Goal: Transaction & Acquisition: Book appointment/travel/reservation

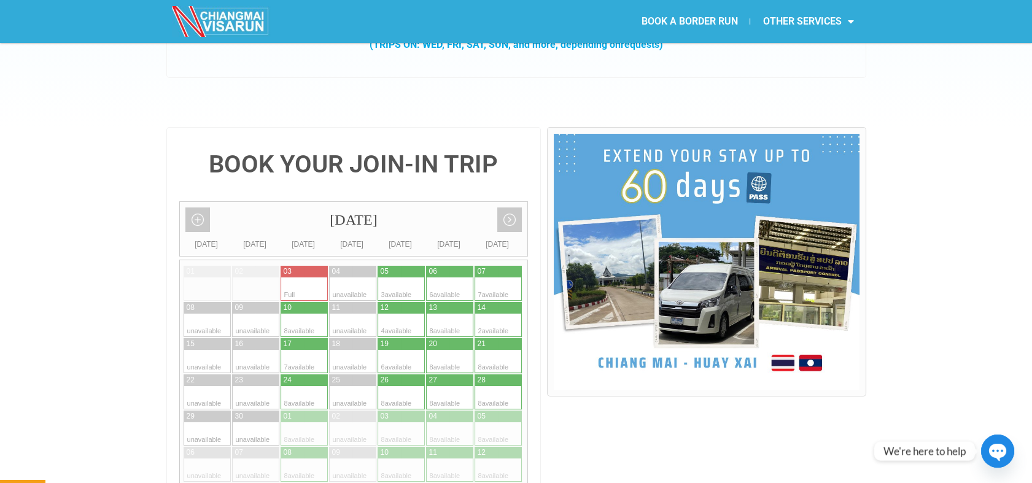
scroll to position [255, 0]
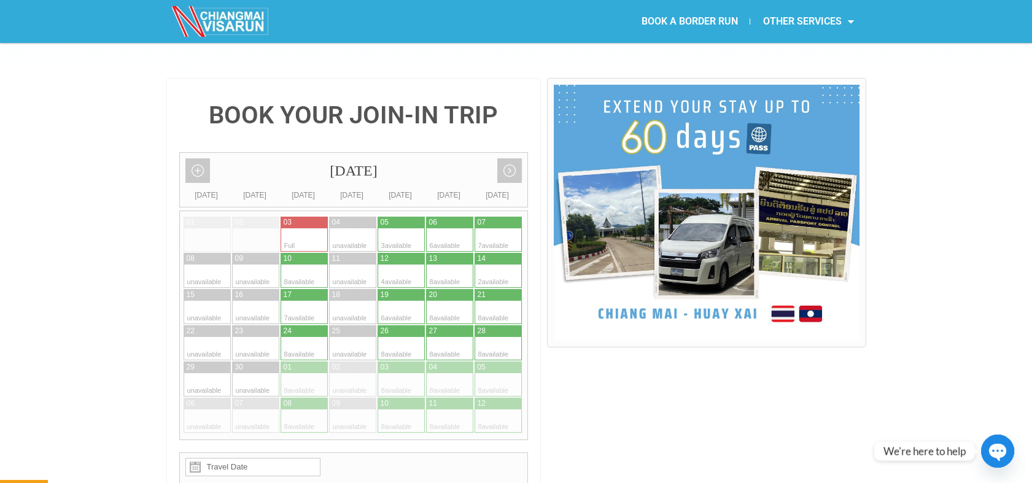
click at [398, 228] on div at bounding box center [390, 239] width 24 height 23
type input "[DATE]"
radio input "true"
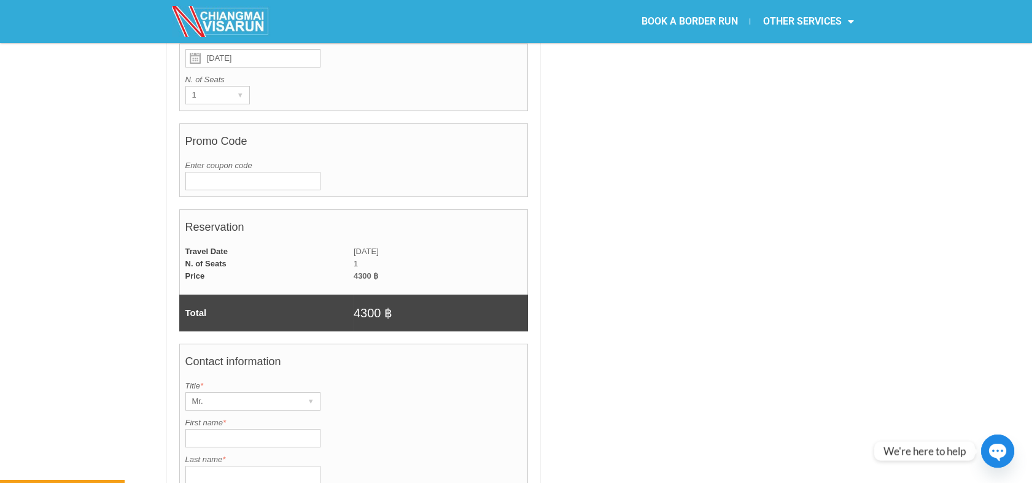
scroll to position [679, 0]
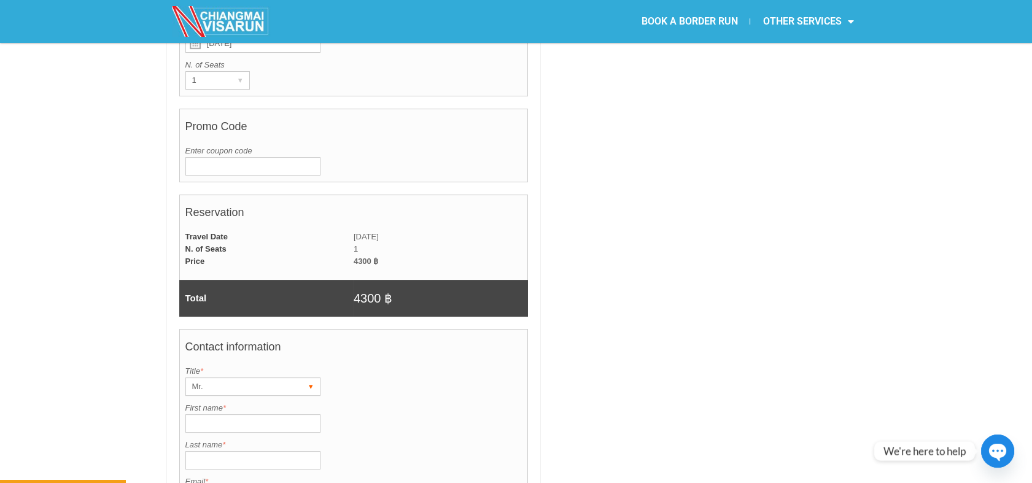
click at [271, 378] on div "Mr." at bounding box center [241, 386] width 110 height 17
click at [228, 421] on li "Mrs." at bounding box center [247, 430] width 123 height 18
click at [261, 414] on input "First name *" at bounding box center [252, 423] width 135 height 18
type input "[PERSON_NAME]"
click at [259, 451] on input "Last name *" at bounding box center [252, 460] width 135 height 18
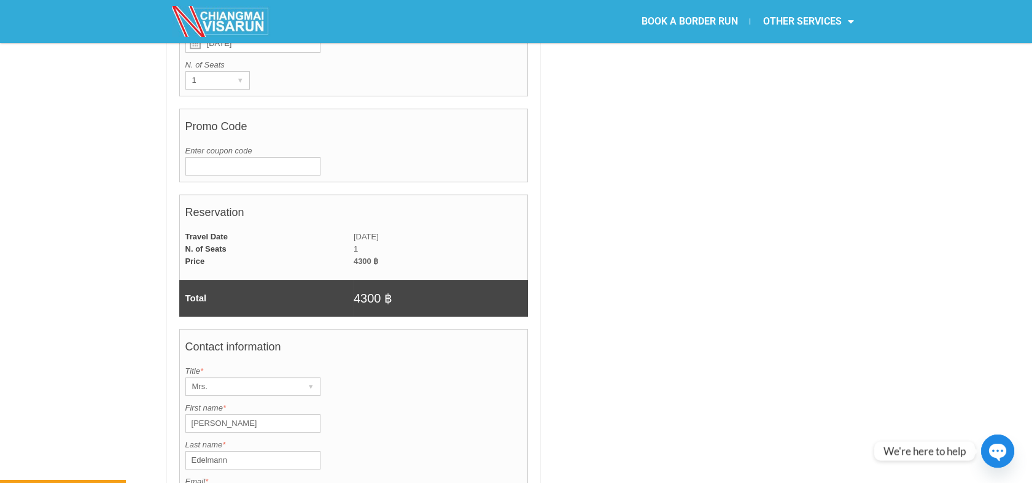
type input "Edelmann"
type input "[EMAIL_ADDRESS][DOMAIN_NAME]"
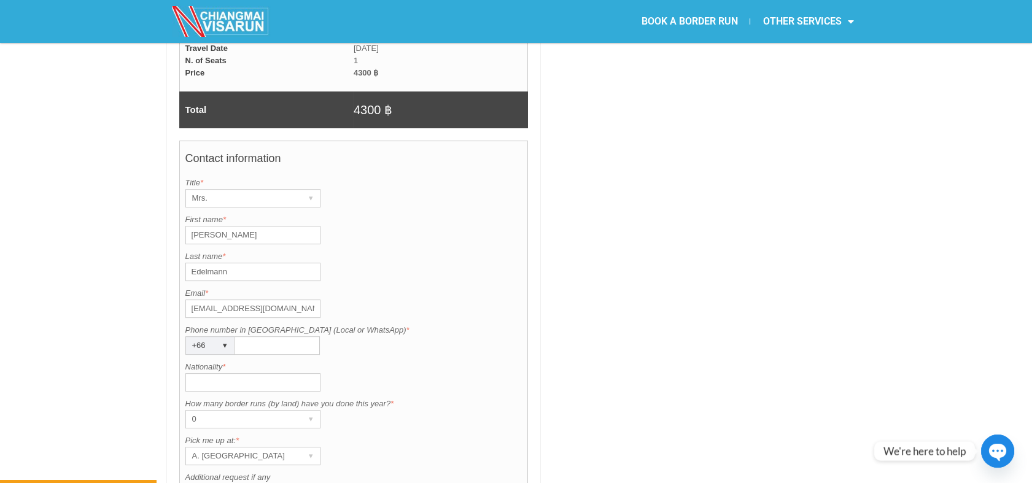
scroll to position [870, 0]
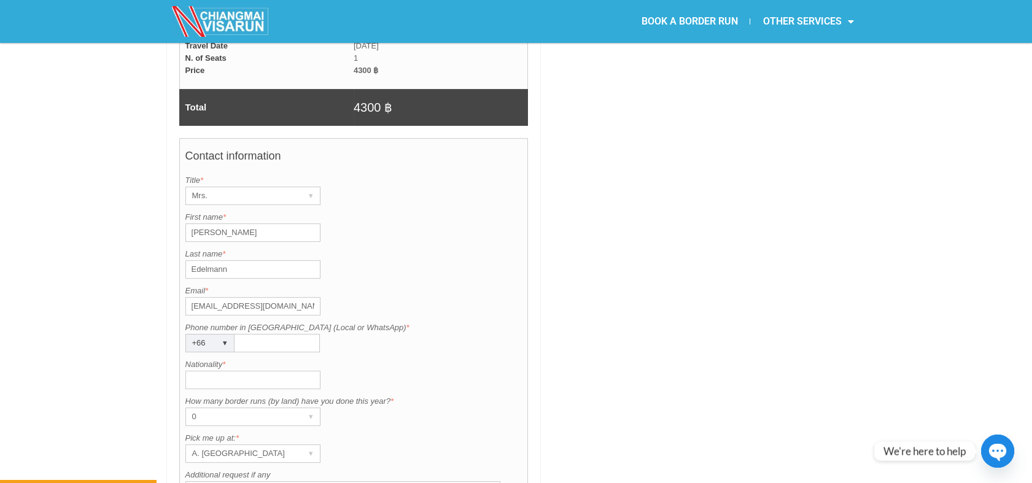
click at [258, 334] on input "Phone number in [GEOGRAPHIC_DATA] (Local or WhatsApp) *" at bounding box center [277, 343] width 85 height 18
click at [412, 359] on label "Nationality *" at bounding box center [353, 365] width 337 height 12
click at [320, 371] on input "Nationality *" at bounding box center [252, 380] width 135 height 18
click at [226, 335] on div "▾" at bounding box center [225, 343] width 17 height 17
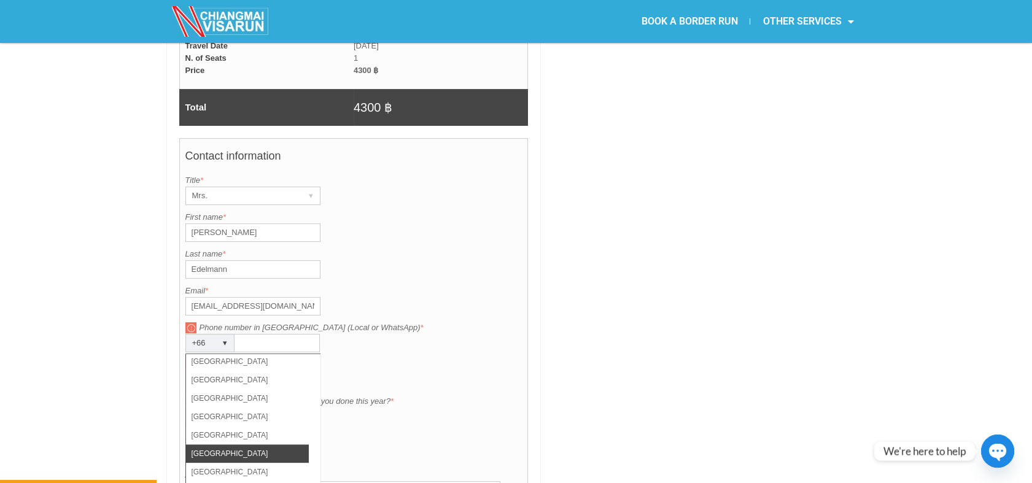
click at [244, 444] on li "[GEOGRAPHIC_DATA]" at bounding box center [247, 453] width 123 height 18
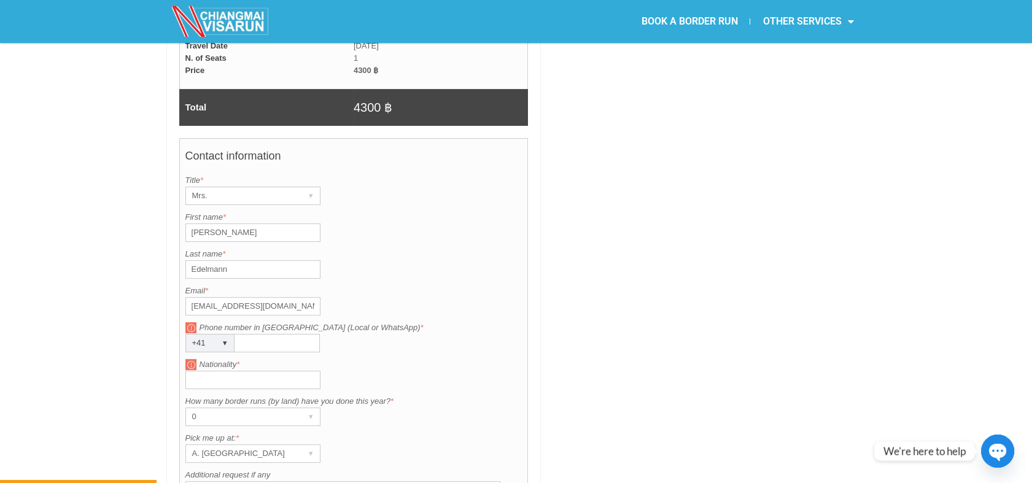
click at [276, 334] on input "Phone number in [GEOGRAPHIC_DATA] (Local or WhatsApp) *" at bounding box center [277, 343] width 85 height 18
type input "793154841"
click at [259, 371] on input "Nationality *" at bounding box center [252, 380] width 135 height 18
type input "[GEOGRAPHIC_DATA]"
click at [312, 408] on div "▾" at bounding box center [311, 416] width 17 height 17
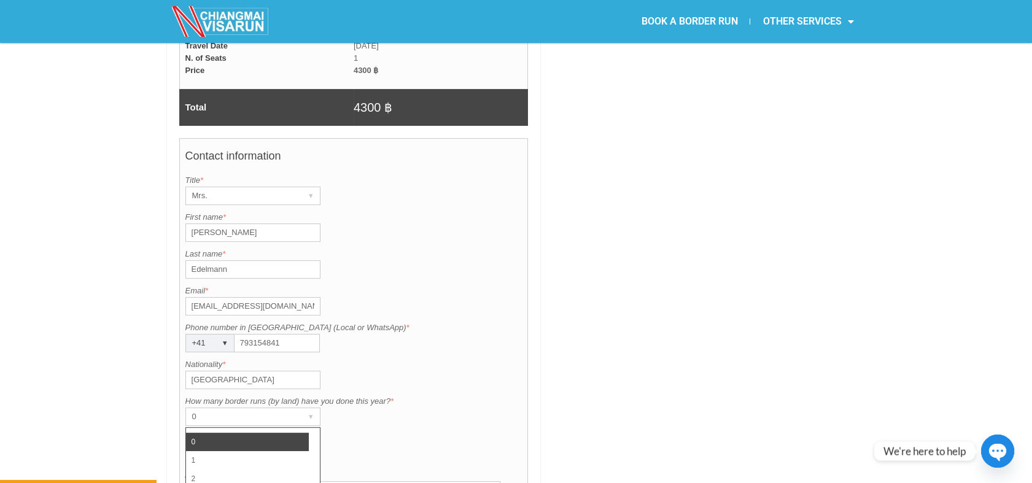
click at [384, 432] on label "Pick me up at: *" at bounding box center [353, 438] width 337 height 12
click at [672, 375] on div at bounding box center [706, 90] width 319 height 1254
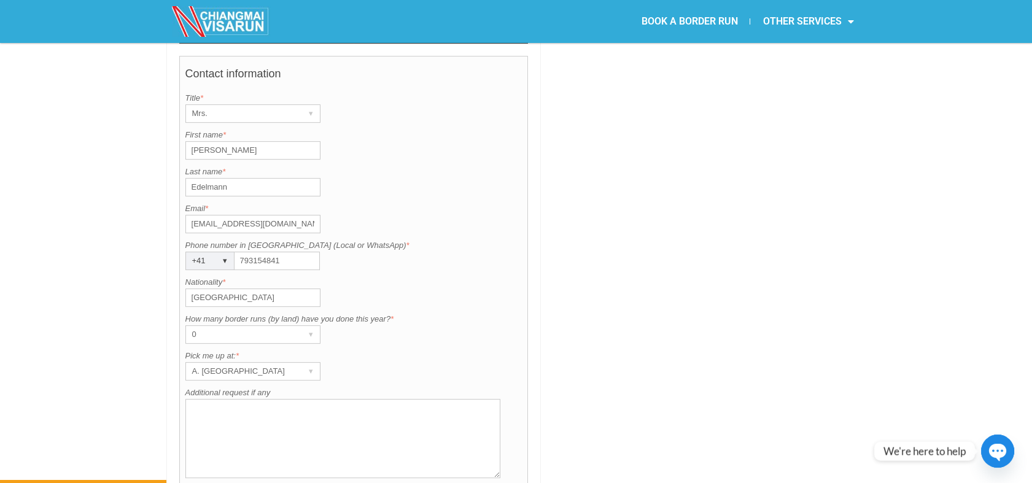
scroll to position [924, 0]
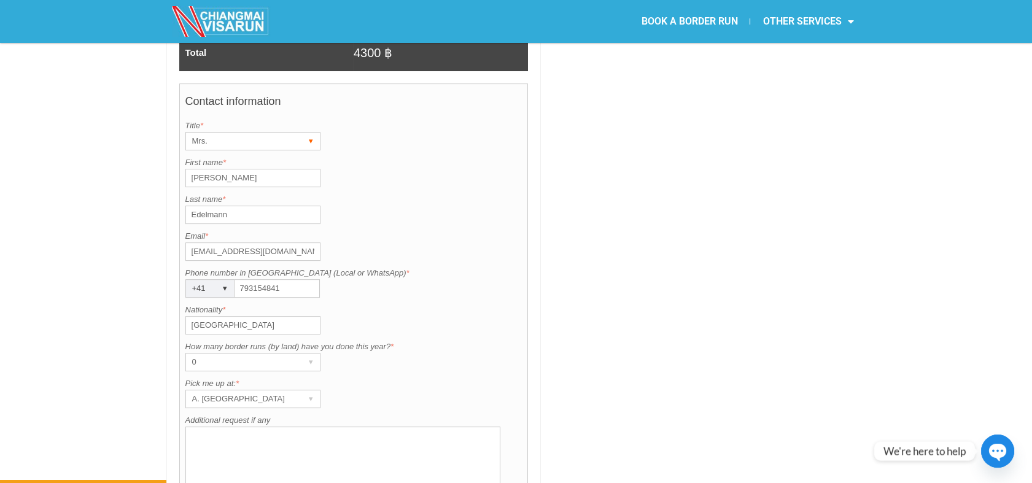
click at [312, 133] on div "▾" at bounding box center [311, 141] width 17 height 17
click at [285, 194] on li "Ms." at bounding box center [247, 203] width 123 height 18
click at [309, 390] on div "▾" at bounding box center [311, 398] width 17 height 17
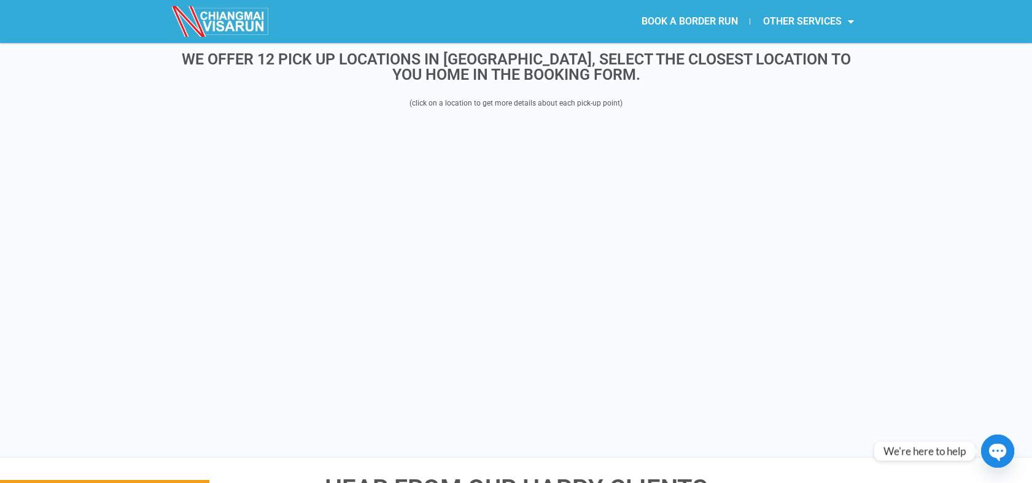
scroll to position [1156, 0]
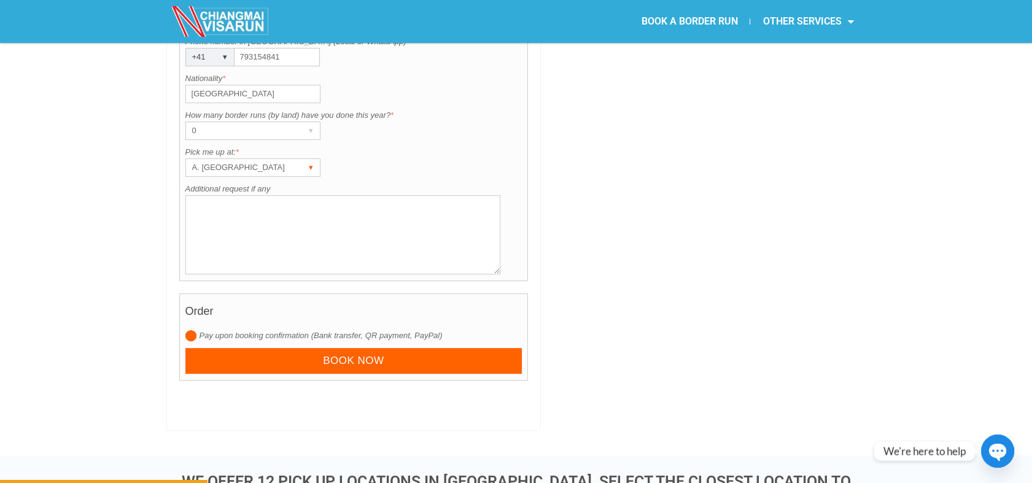
click at [267, 159] on div "A. [GEOGRAPHIC_DATA]" at bounding box center [241, 167] width 110 height 17
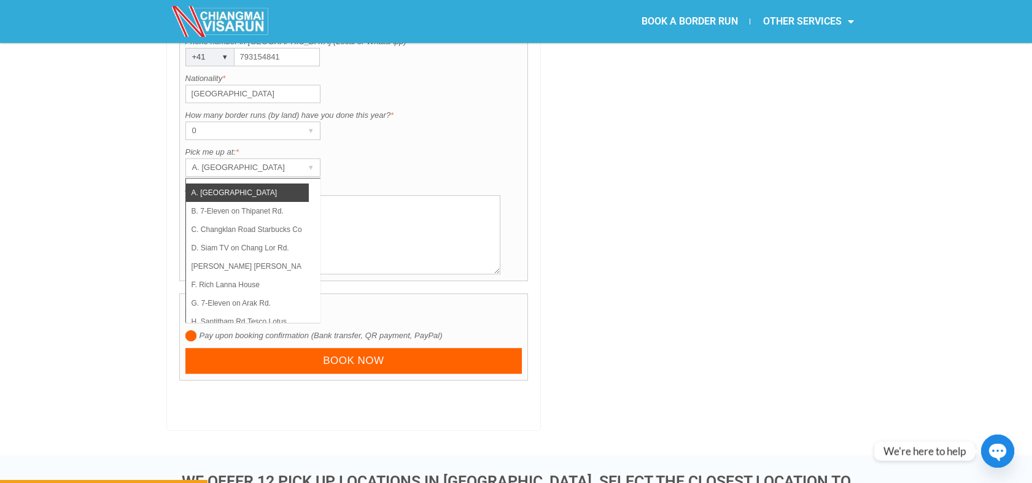
scroll to position [87, 0]
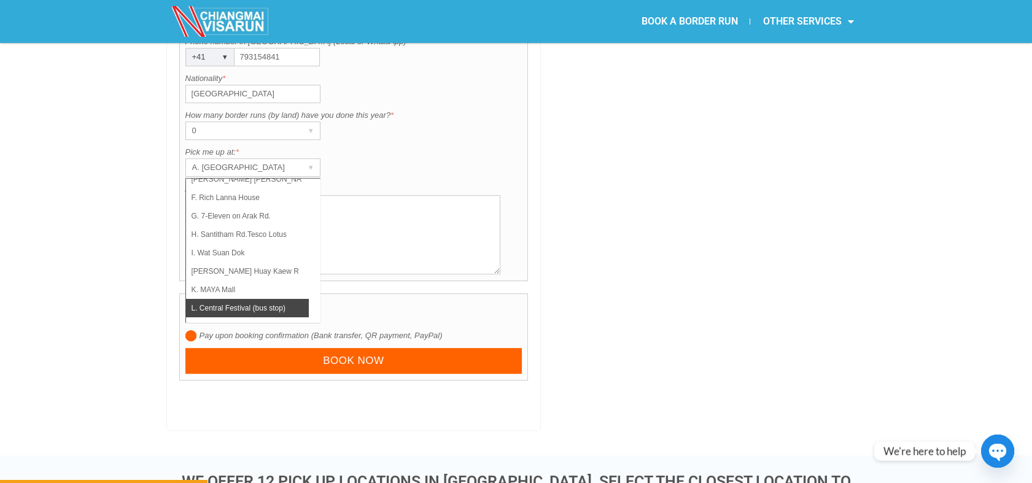
click at [275, 299] on li "L. Central Festival (bus stop)" at bounding box center [247, 308] width 123 height 18
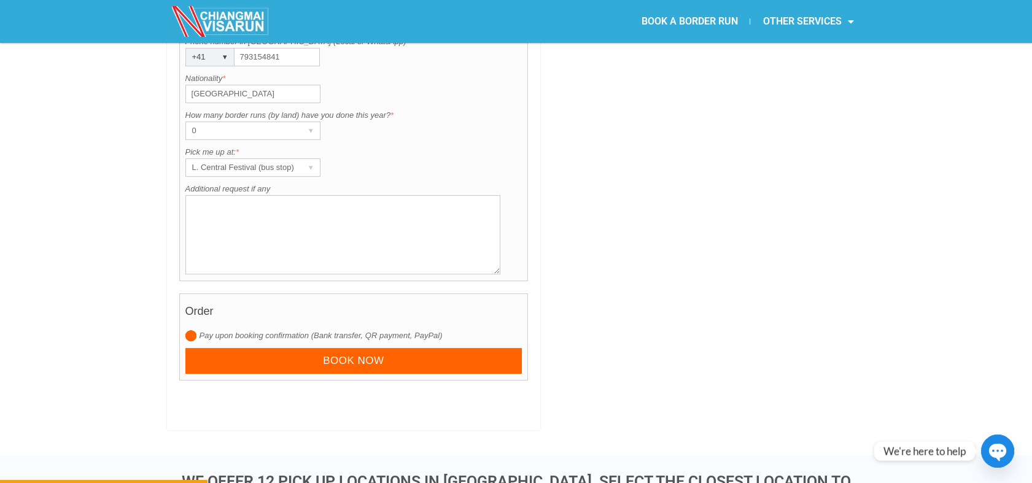
drag, startPoint x: 1036, startPoint y: 111, endPoint x: 1031, endPoint y: 50, distance: 60.9
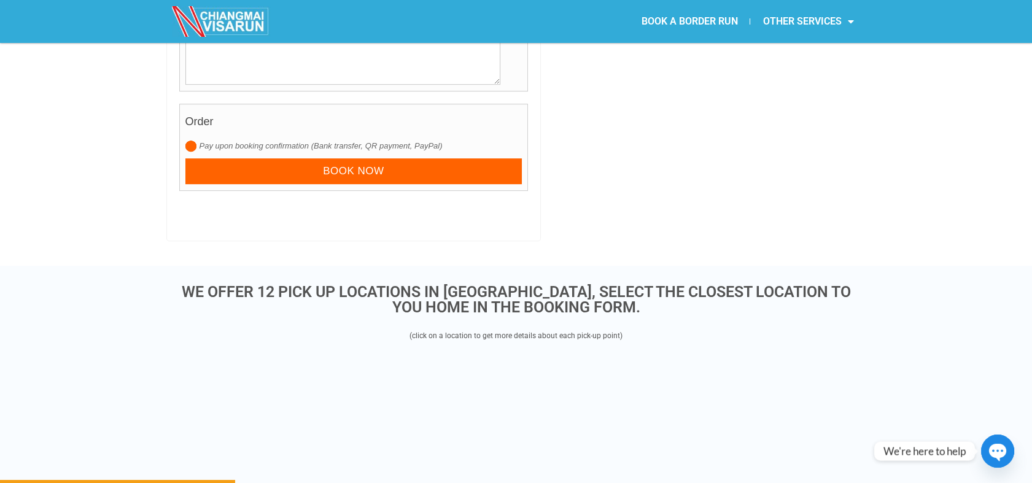
scroll to position [1354, 0]
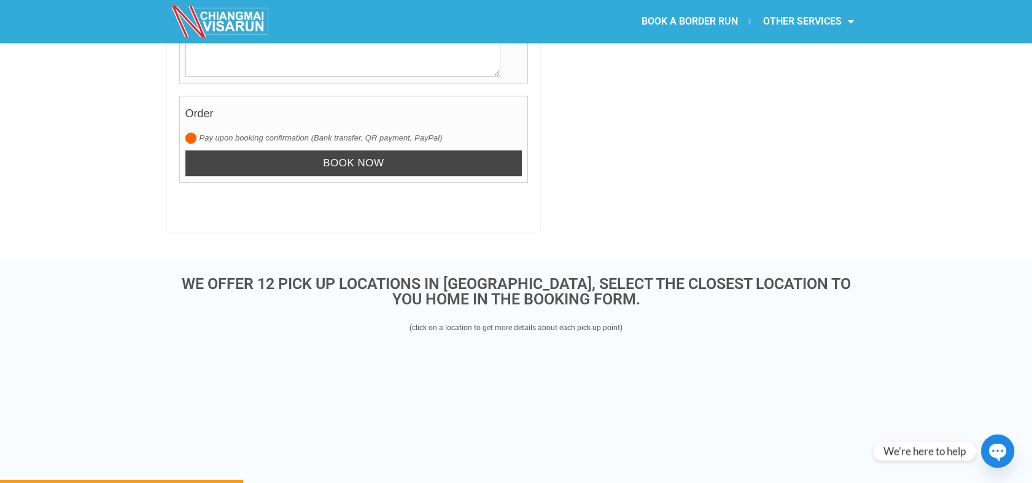
click at [414, 150] on input "Book now" at bounding box center [353, 163] width 337 height 26
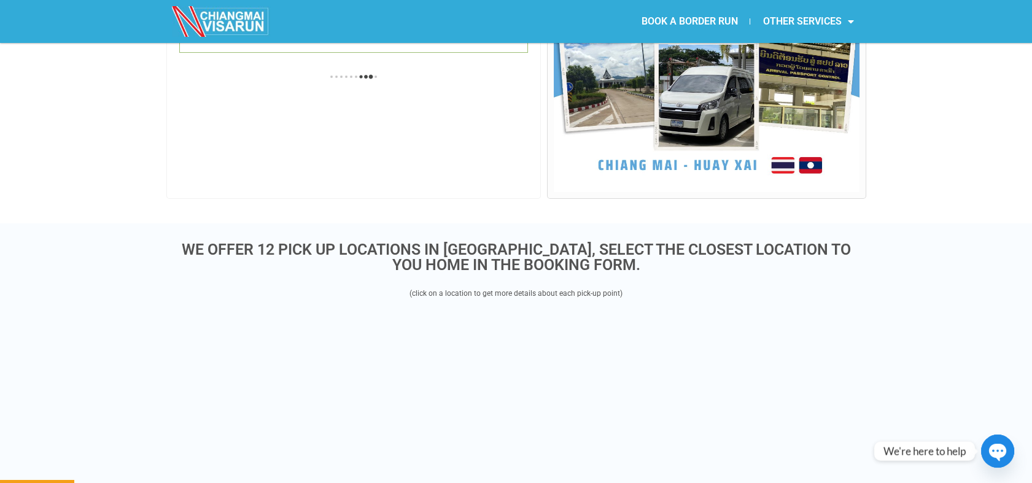
scroll to position [317, 0]
